Goal: Information Seeking & Learning: Check status

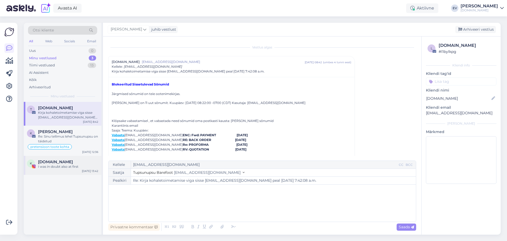
click at [78, 166] on div "I was in doubt also at first" at bounding box center [68, 166] width 60 height 5
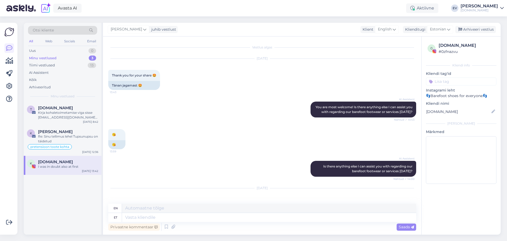
scroll to position [410, 0]
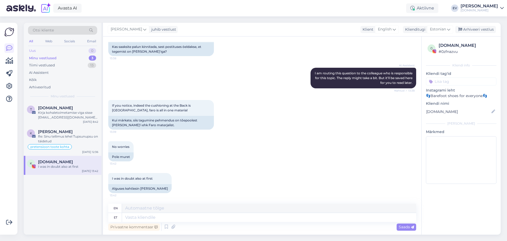
click at [47, 48] on div "Uus 0" at bounding box center [62, 50] width 69 height 7
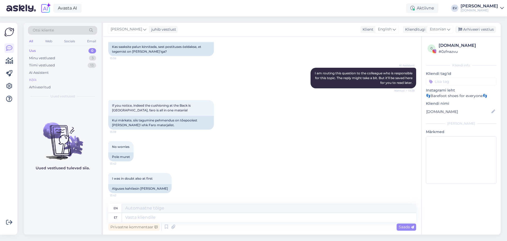
click at [61, 79] on div "Kõik" at bounding box center [62, 79] width 69 height 7
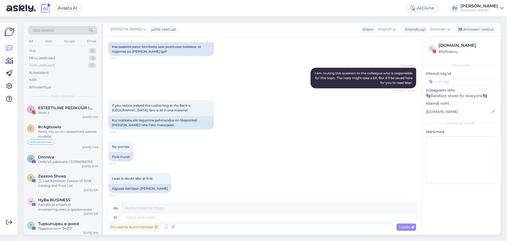
click at [66, 62] on div "Tiimi vestlused 13" at bounding box center [62, 65] width 69 height 7
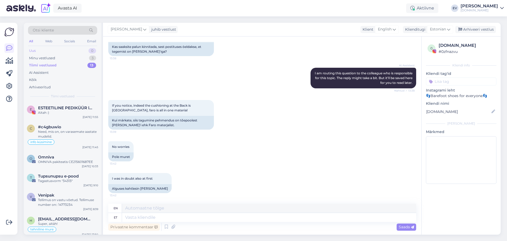
click at [66, 49] on div "Uus 0" at bounding box center [62, 50] width 69 height 7
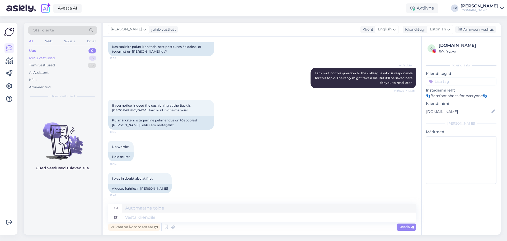
click at [72, 58] on div "Minu vestlused 3" at bounding box center [62, 57] width 69 height 7
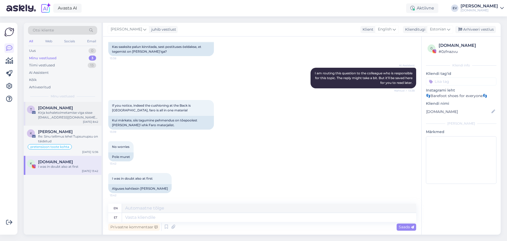
click at [76, 117] on div "Kirja kohaletoimetamise viga sisse [EMAIL_ADDRESS][DOMAIN_NAME] peal [DATE] 7:4…" at bounding box center [68, 115] width 60 height 10
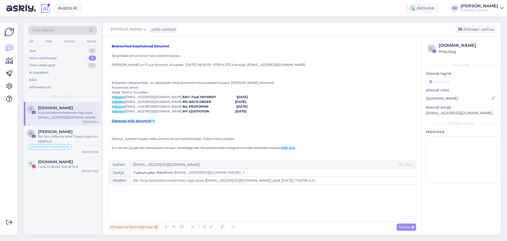
scroll to position [43, 0]
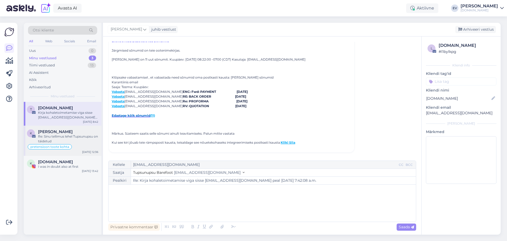
click at [49, 138] on div "Re: Sinu tellimus lehel Tupsunupsu on täidetud" at bounding box center [68, 139] width 60 height 10
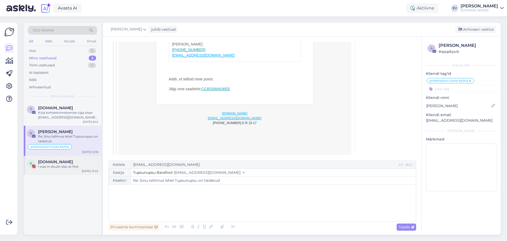
drag, startPoint x: 49, startPoint y: 167, endPoint x: 105, endPoint y: 147, distance: 59.9
click at [49, 167] on div "I was in doubt also at first" at bounding box center [68, 166] width 60 height 5
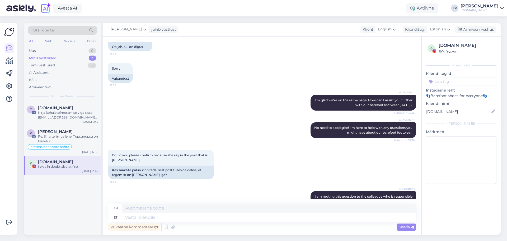
scroll to position [225, 0]
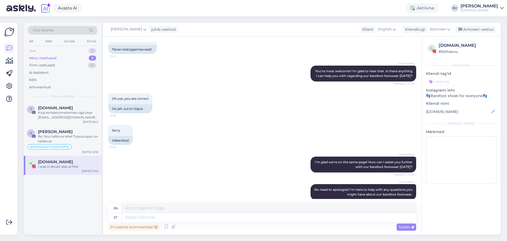
click at [51, 52] on div "Uus 0" at bounding box center [62, 50] width 69 height 7
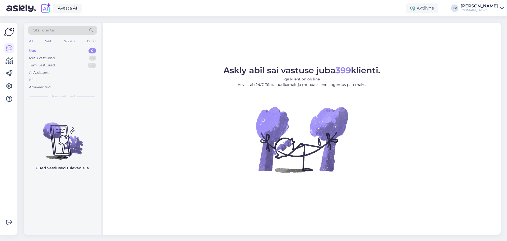
click at [75, 77] on div "Kõik" at bounding box center [62, 79] width 69 height 7
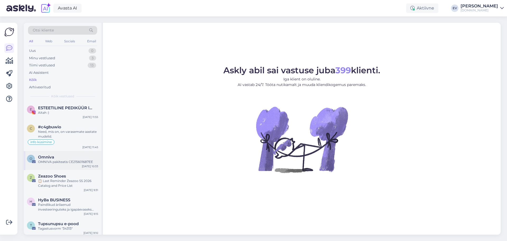
click at [63, 162] on div "OMNIVA pakiteatis CE215601687EE" at bounding box center [68, 161] width 60 height 5
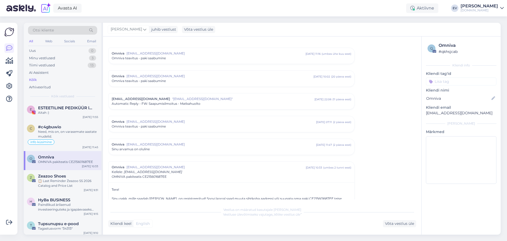
scroll to position [114, 0]
